Goal: Use online tool/utility: Utilize a website feature to perform a specific function

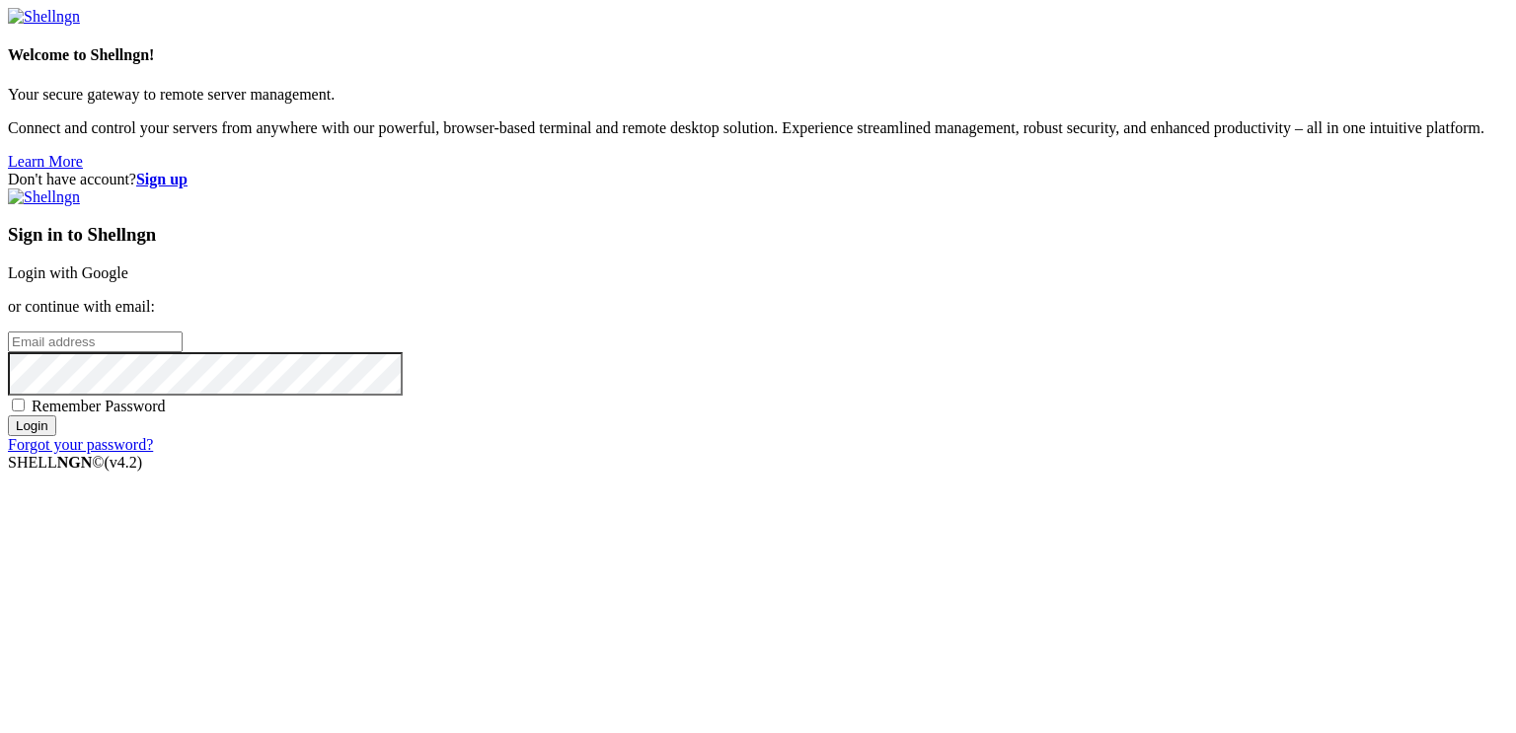
click at [128, 264] on link "Login with Google" at bounding box center [68, 272] width 120 height 17
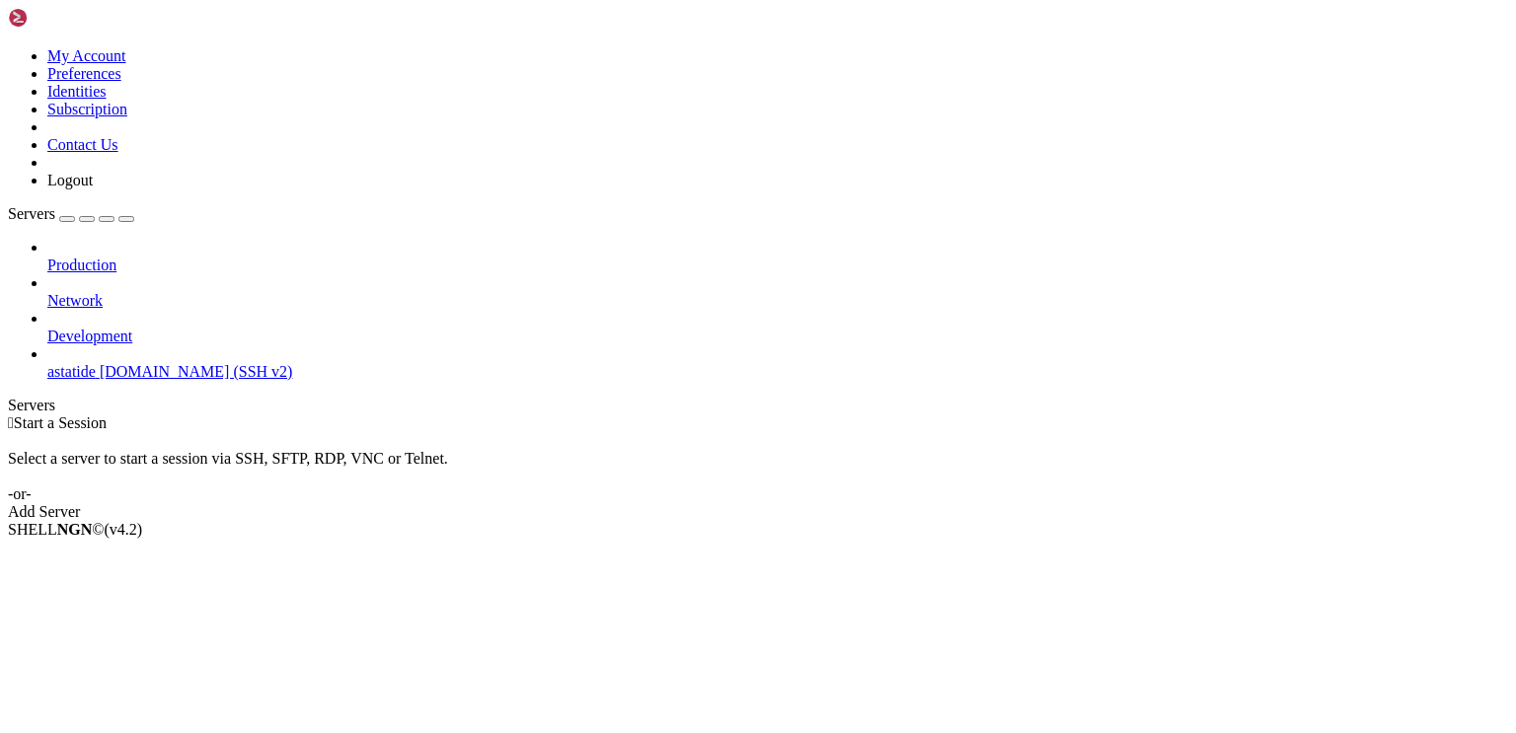
click at [96, 363] on span "astatide" at bounding box center [71, 371] width 48 height 17
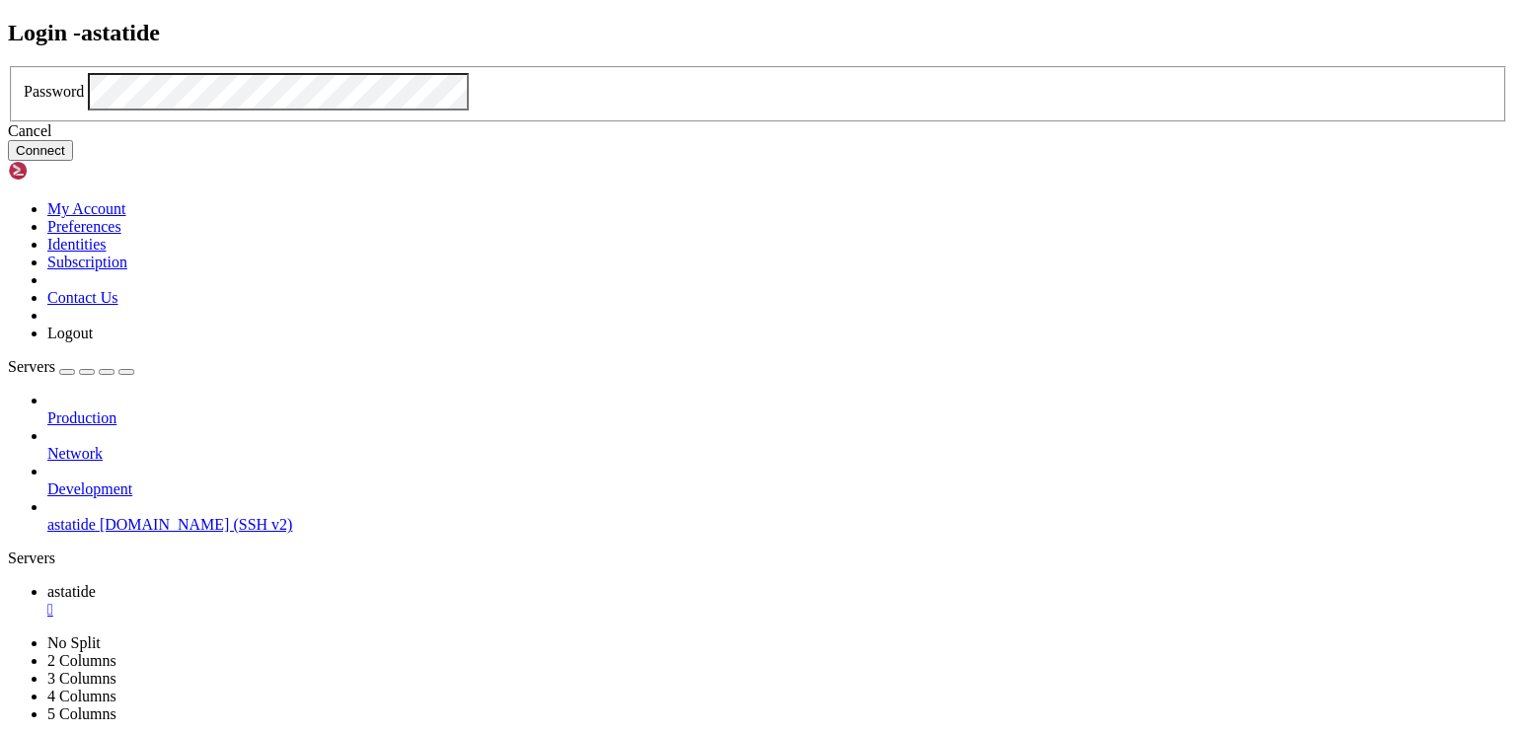
click at [73, 161] on button "Connect" at bounding box center [40, 150] width 65 height 21
